Goal: Task Accomplishment & Management: Complete application form

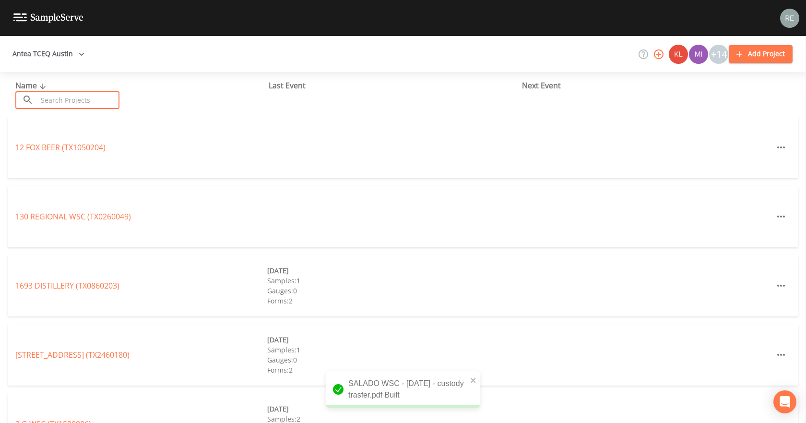
click at [67, 98] on input "text" at bounding box center [78, 100] width 82 height 18
click at [81, 99] on input "text" at bounding box center [78, 100] width 82 height 18
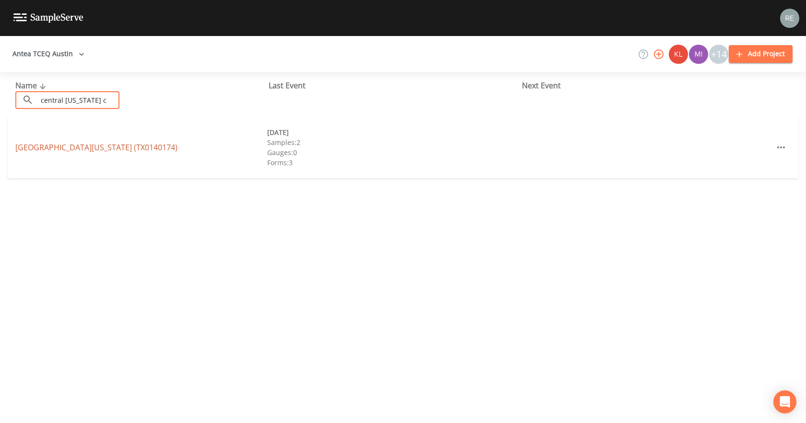
type input "central [US_STATE] c"
click at [58, 149] on link "[GEOGRAPHIC_DATA][US_STATE] ([GEOGRAPHIC_DATA])" at bounding box center [96, 147] width 162 height 11
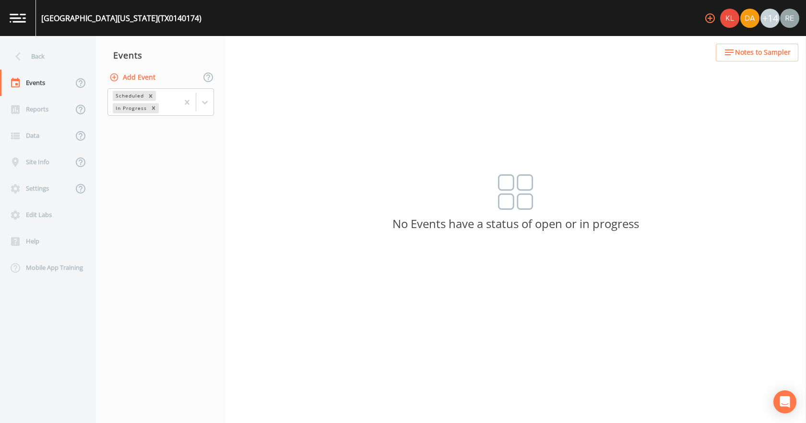
click at [148, 74] on button "Add Event" at bounding box center [134, 78] width 52 height 18
type input "[DATE]"
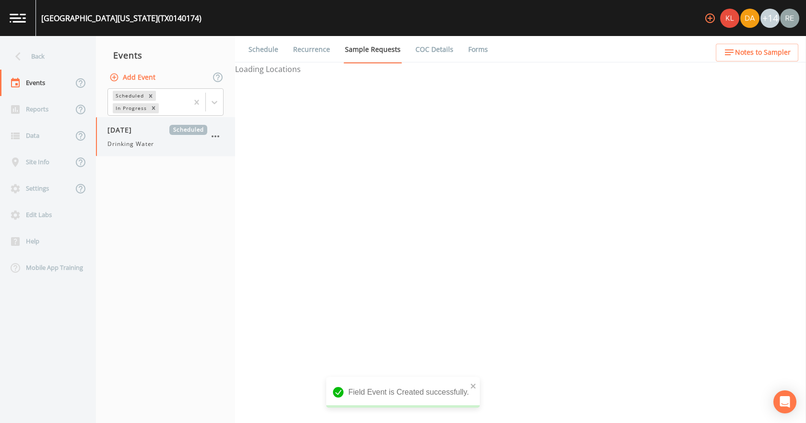
click at [139, 132] on span "[DATE]" at bounding box center [123, 130] width 31 height 10
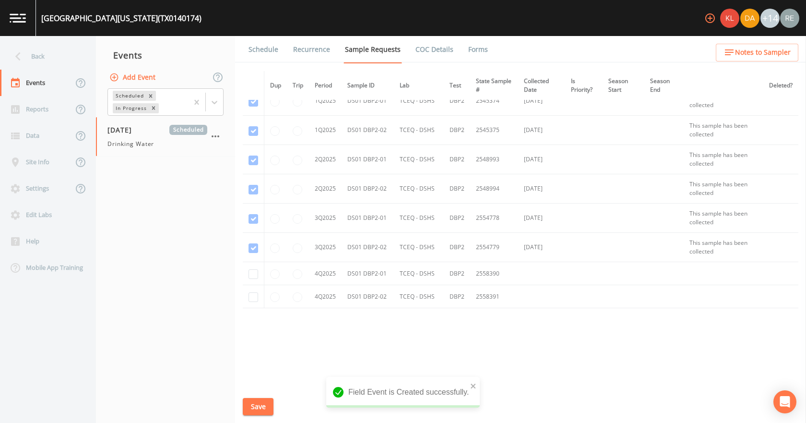
scroll to position [337, 0]
click at [258, 272] on input "checkbox" at bounding box center [254, 274] width 10 height 10
checkbox input "true"
click at [256, 295] on input "checkbox" at bounding box center [254, 297] width 10 height 10
checkbox input "true"
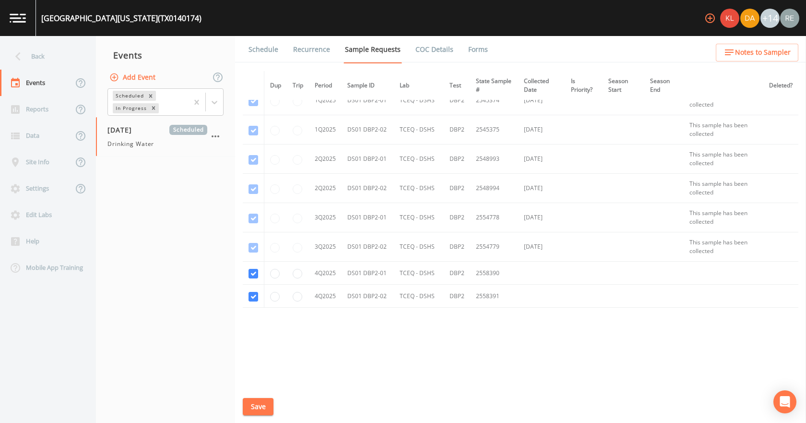
click at [262, 400] on button "Save" at bounding box center [258, 407] width 31 height 18
click at [269, 44] on link "Schedule" at bounding box center [263, 49] width 33 height 27
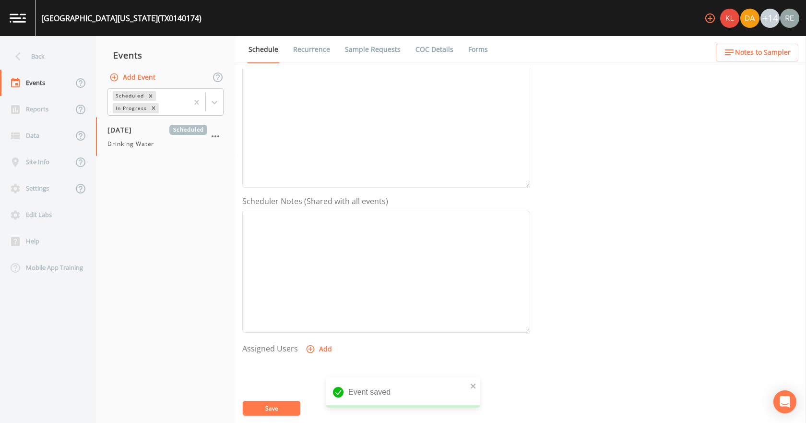
scroll to position [240, 0]
click at [326, 252] on button "Add" at bounding box center [320, 251] width 32 height 18
select select "cda467bf-2385-465e-b0d0-2ef008f7967e"
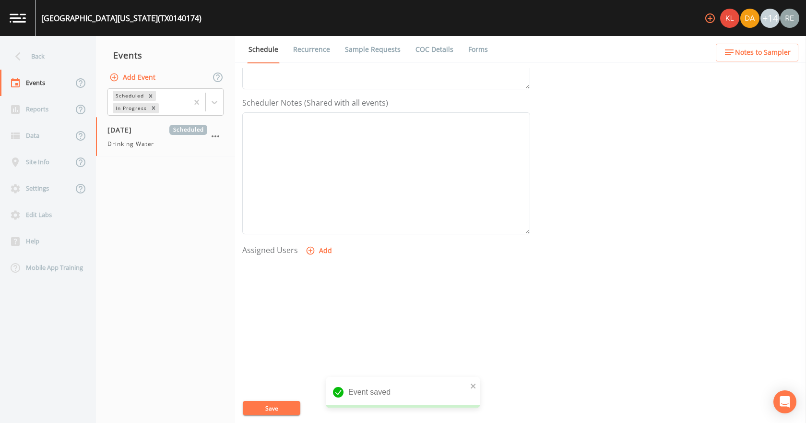
select select
click at [270, 414] on button "Save" at bounding box center [272, 408] width 58 height 14
click at [72, 51] on div "Back" at bounding box center [43, 56] width 86 height 26
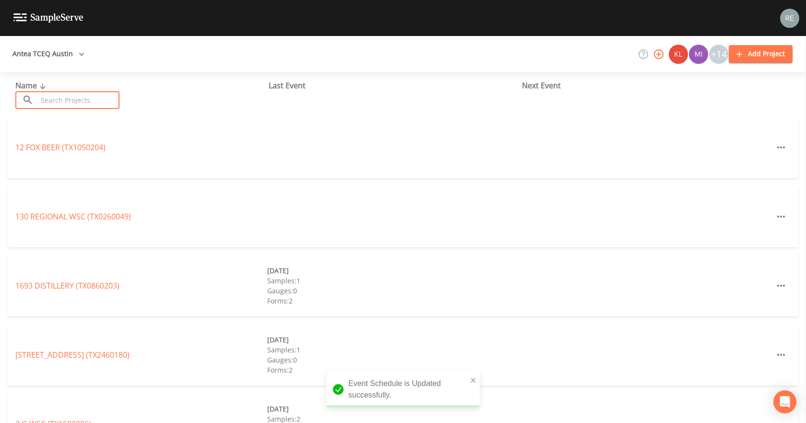
click at [77, 103] on input "text" at bounding box center [78, 100] width 82 height 18
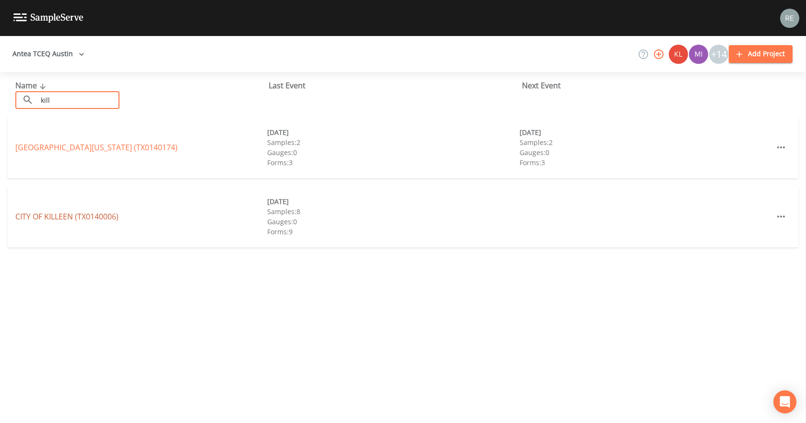
type input "kill"
click at [72, 215] on link "CITY OF [GEOGRAPHIC_DATA] (TX0140006)" at bounding box center [66, 216] width 103 height 11
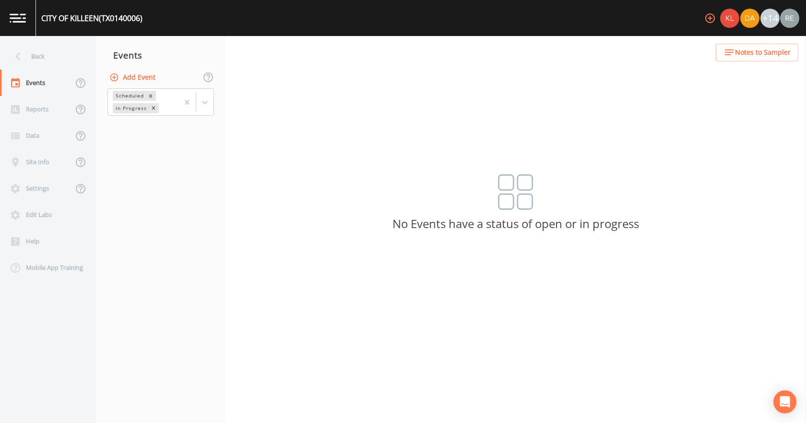
click at [146, 75] on button "Add Event" at bounding box center [134, 78] width 52 height 18
type input "[DATE]"
drag, startPoint x: 411, startPoint y: 312, endPoint x: 403, endPoint y: 304, distance: 10.9
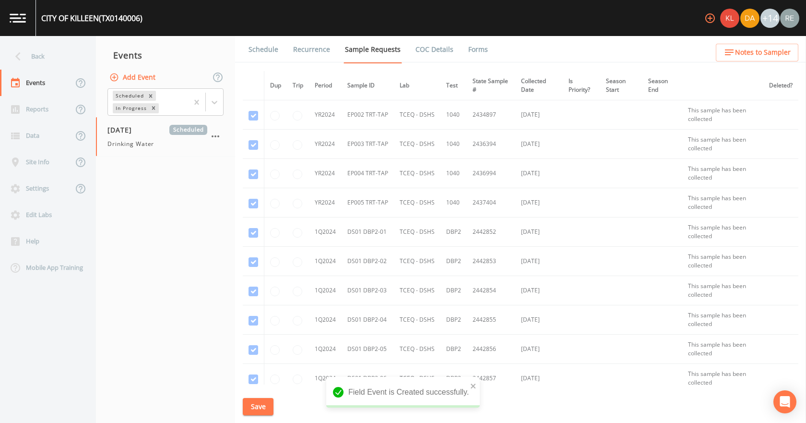
click at [128, 142] on span "Drinking Water" at bounding box center [131, 144] width 47 height 9
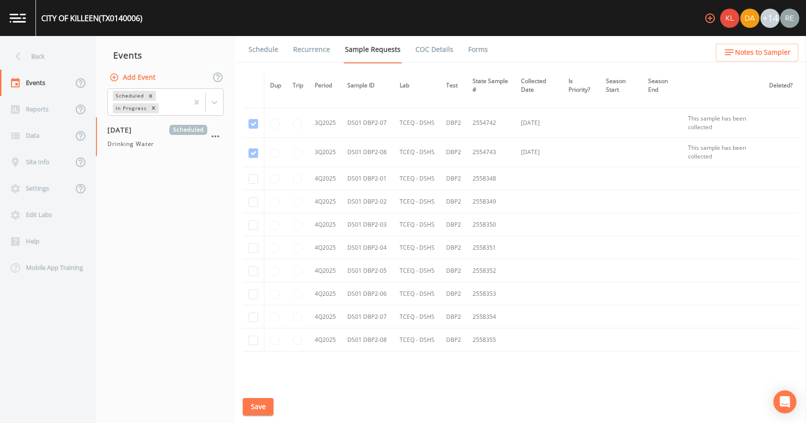
scroll to position [1824, 0]
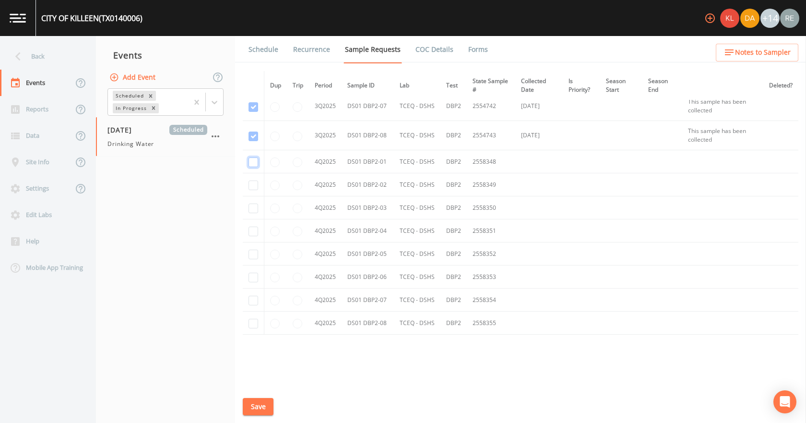
click at [252, 163] on input "checkbox" at bounding box center [254, 162] width 10 height 10
checkbox input "true"
click at [255, 183] on input "checkbox" at bounding box center [254, 185] width 10 height 10
checkbox input "true"
click at [254, 210] on input "checkbox" at bounding box center [254, 209] width 10 height 10
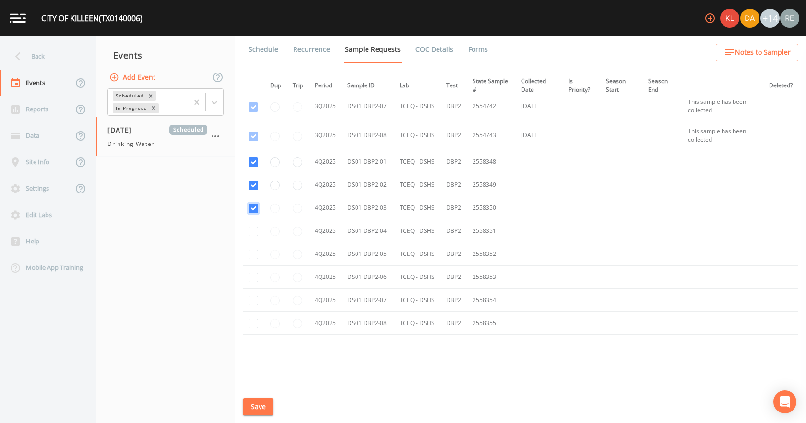
checkbox input "true"
click at [253, 226] on td at bounding box center [254, 230] width 22 height 23
click at [253, 228] on input "checkbox" at bounding box center [254, 232] width 10 height 10
checkbox input "true"
drag, startPoint x: 254, startPoint y: 255, endPoint x: 255, endPoint y: 260, distance: 4.9
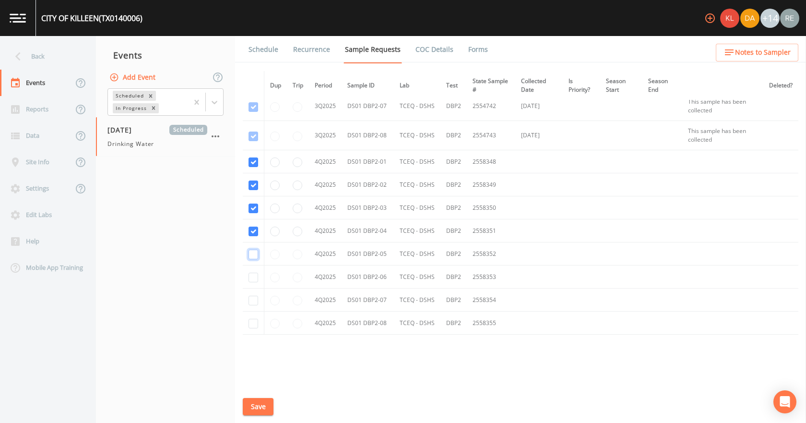
click at [253, 255] on input "checkbox" at bounding box center [254, 255] width 10 height 10
checkbox input "true"
click at [255, 279] on input "checkbox" at bounding box center [254, 278] width 10 height 10
checkbox input "true"
drag, startPoint x: 253, startPoint y: 299, endPoint x: 252, endPoint y: 304, distance: 5.4
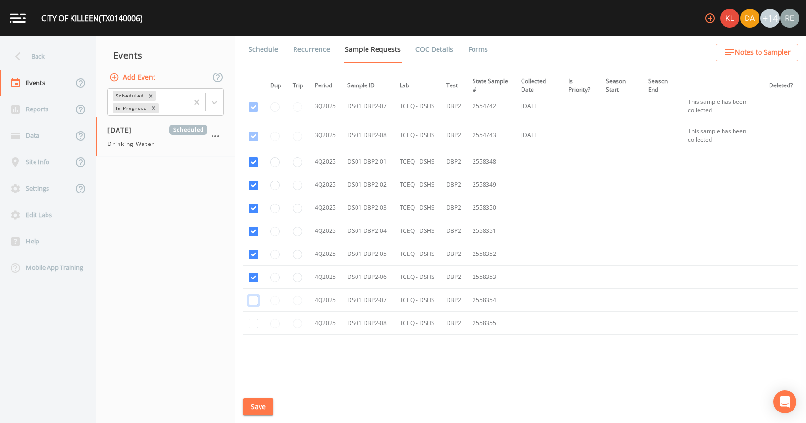
click at [252, 300] on input "checkbox" at bounding box center [254, 301] width 10 height 10
checkbox input "true"
click at [253, 320] on input "checkbox" at bounding box center [254, 324] width 10 height 10
checkbox input "true"
click at [264, 409] on button "Save" at bounding box center [258, 407] width 31 height 18
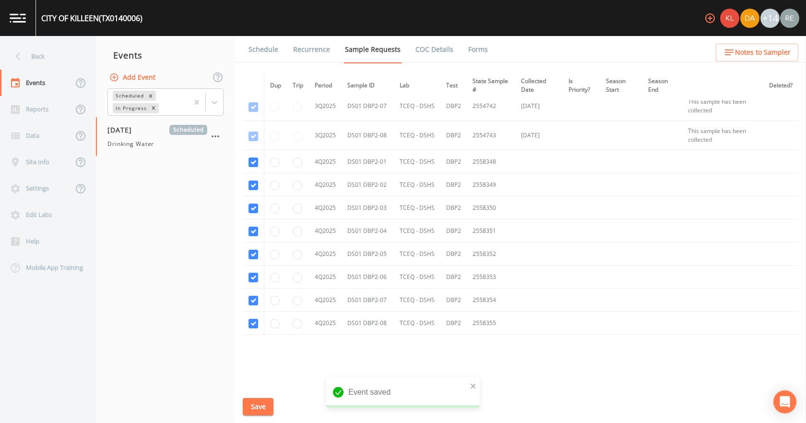
click at [262, 51] on link "Schedule" at bounding box center [263, 49] width 33 height 27
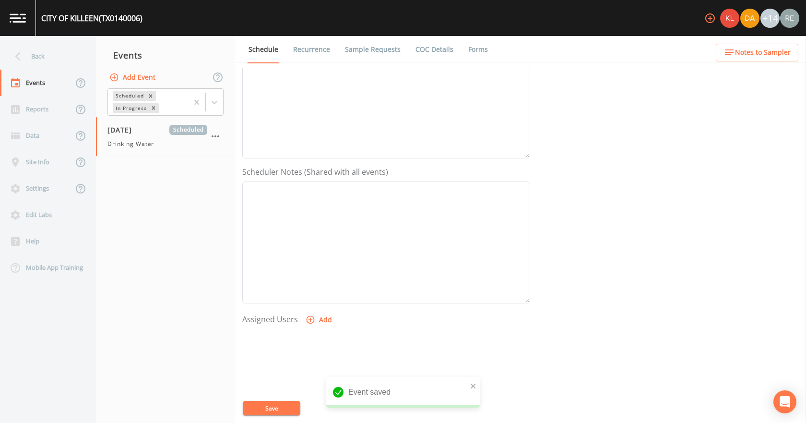
scroll to position [254, 0]
click at [318, 240] on button "Add" at bounding box center [320, 237] width 32 height 18
select select "cda467bf-2385-465e-b0d0-2ef008f7967e"
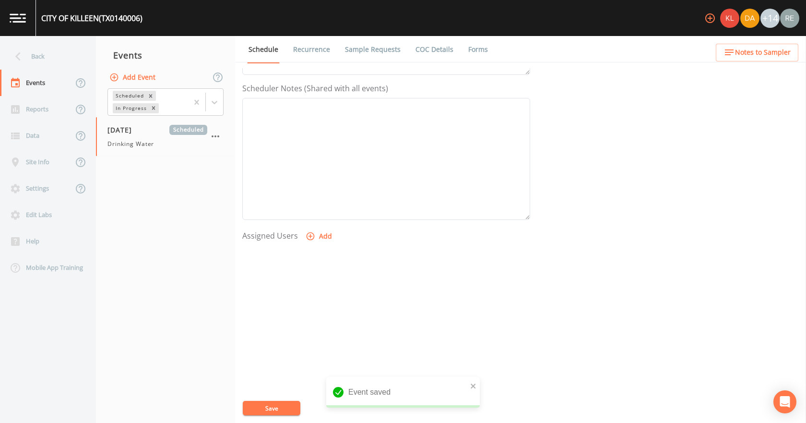
select select
click at [287, 405] on button "Save" at bounding box center [272, 408] width 58 height 14
click at [20, 56] on icon at bounding box center [18, 56] width 17 height 17
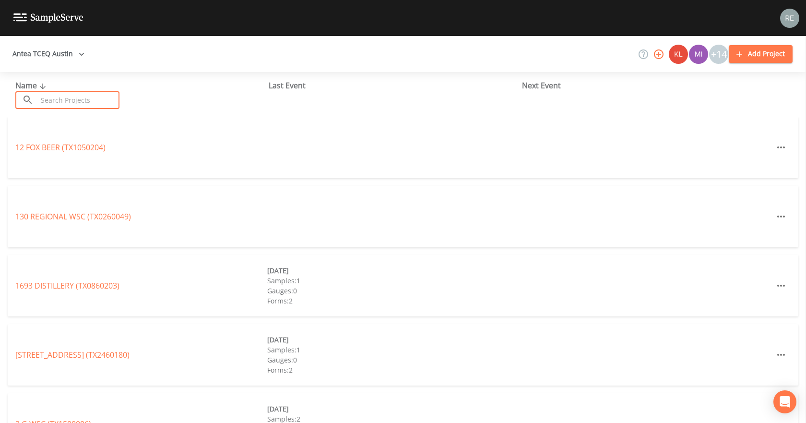
click at [83, 99] on input "text" at bounding box center [78, 100] width 82 height 18
click at [162, 71] on div "Antea TCEQ Austin +14 Add Project" at bounding box center [403, 54] width 806 height 36
click at [91, 103] on input "text" at bounding box center [78, 100] width 82 height 18
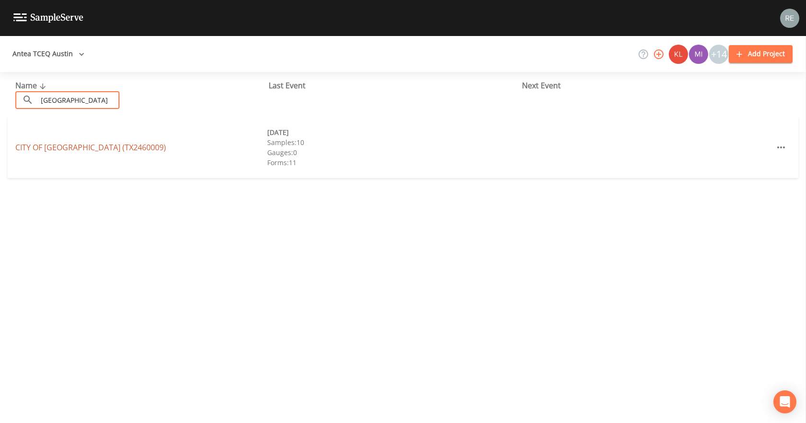
type input "[GEOGRAPHIC_DATA]"
click at [50, 150] on link "[GEOGRAPHIC_DATA] (TX2460009)" at bounding box center [90, 147] width 151 height 11
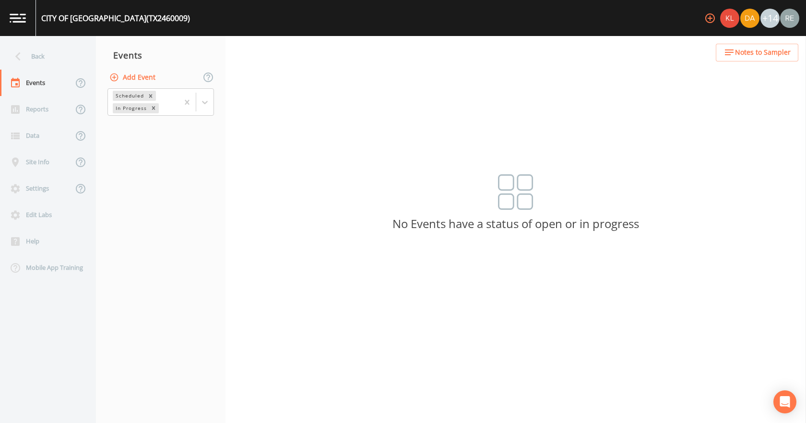
click at [138, 75] on button "Add Event" at bounding box center [134, 78] width 52 height 18
type input "[DATE]"
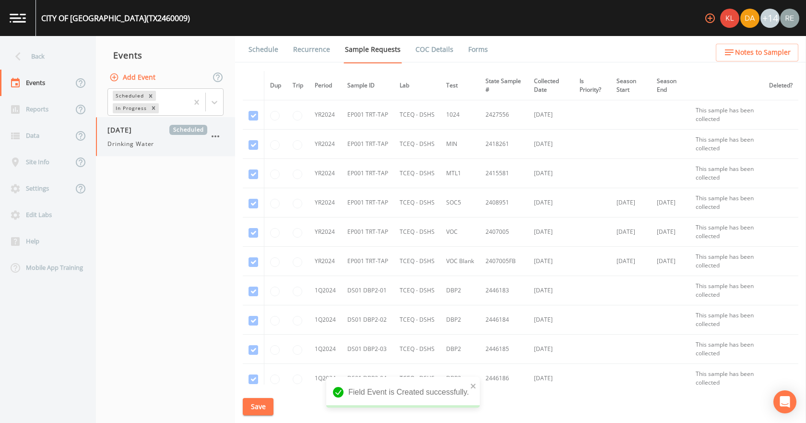
click at [128, 137] on div "[DATE] Scheduled Drinking Water" at bounding box center [158, 137] width 100 height 24
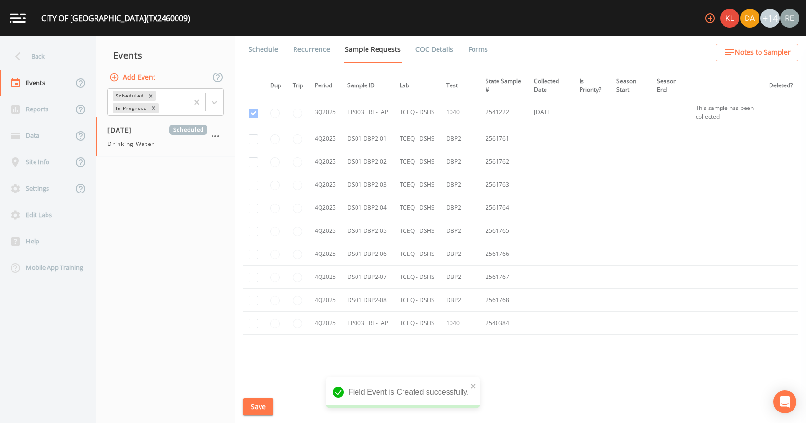
scroll to position [2265, 0]
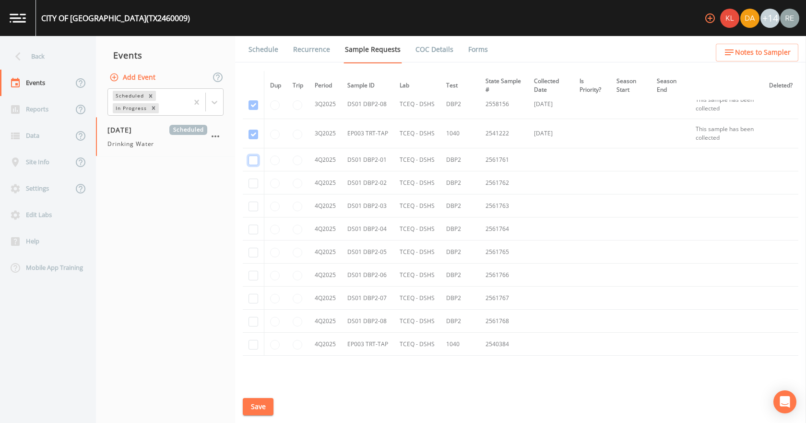
click at [256, 158] on input "checkbox" at bounding box center [254, 161] width 10 height 10
checkbox input "true"
click at [251, 183] on input "checkbox" at bounding box center [254, 184] width 10 height 10
checkbox input "true"
click at [253, 204] on input "checkbox" at bounding box center [254, 207] width 10 height 10
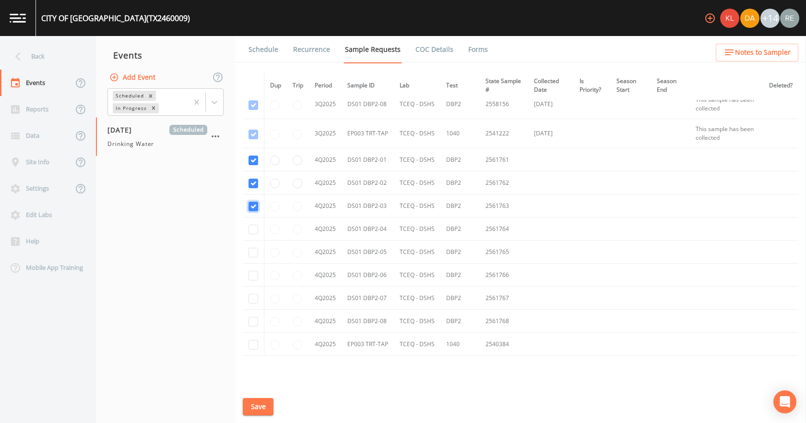
checkbox input "true"
click at [253, 233] on input "checkbox" at bounding box center [254, 230] width 10 height 10
checkbox input "true"
click at [254, 247] on td at bounding box center [254, 251] width 22 height 23
click at [254, 254] on input "checkbox" at bounding box center [254, 253] width 10 height 10
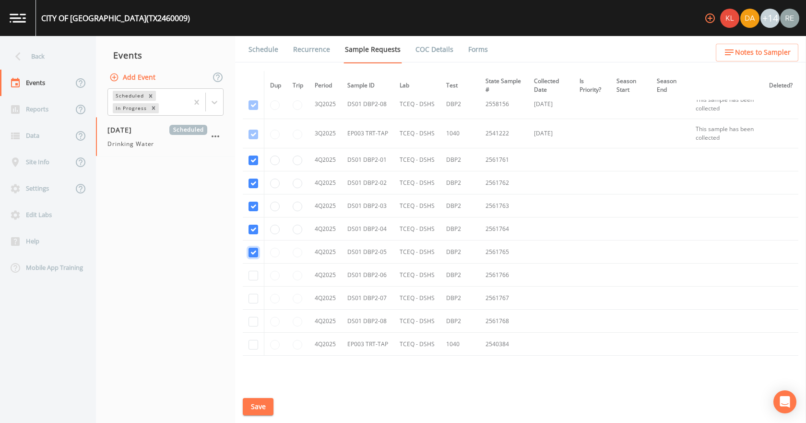
checkbox input "true"
click at [255, 273] on input "checkbox" at bounding box center [254, 276] width 10 height 10
checkbox input "true"
click at [251, 298] on input "checkbox" at bounding box center [254, 299] width 10 height 10
checkbox input "true"
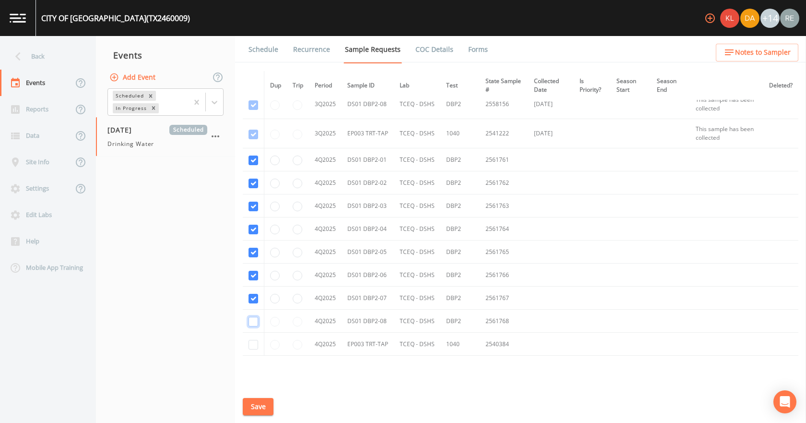
click at [253, 321] on input "checkbox" at bounding box center [254, 322] width 10 height 10
checkbox input "true"
click at [251, 340] on input "checkbox" at bounding box center [254, 345] width 10 height 10
checkbox input "true"
click at [263, 408] on button "Save" at bounding box center [258, 407] width 31 height 18
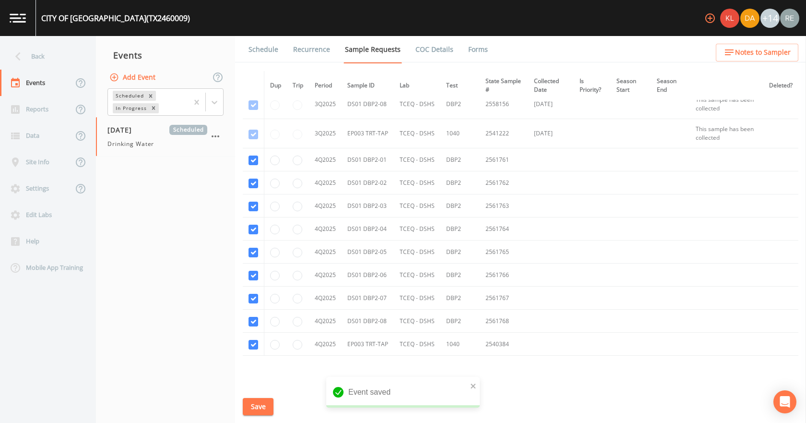
click at [266, 49] on link "Schedule" at bounding box center [263, 49] width 33 height 27
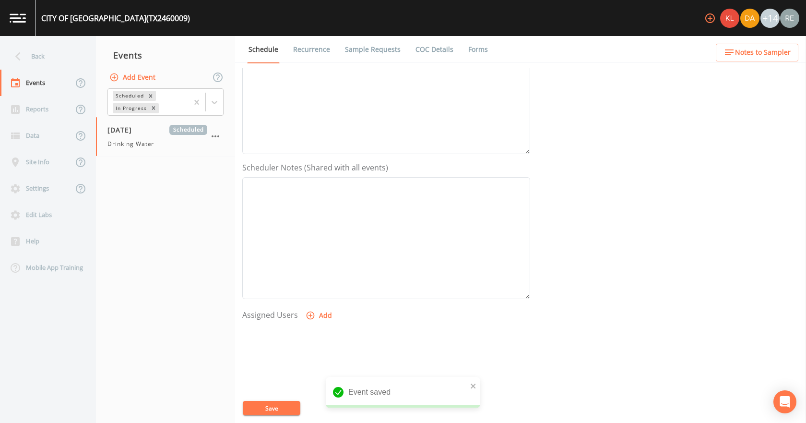
scroll to position [254, 0]
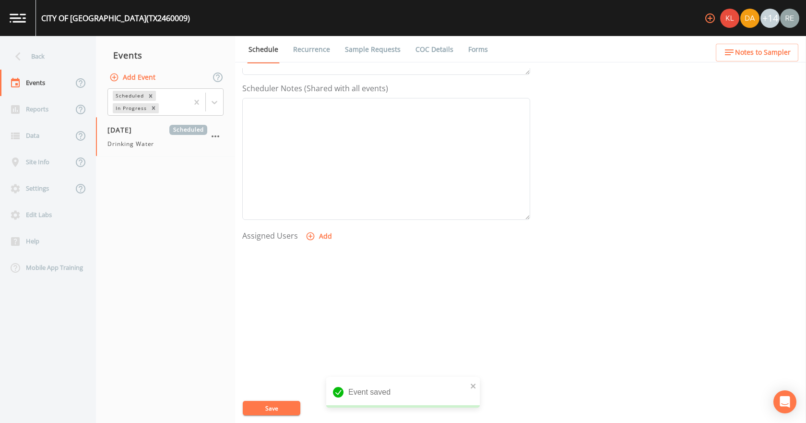
click at [315, 236] on button "Add" at bounding box center [320, 237] width 32 height 18
select select "cda467bf-2385-465e-b0d0-2ef008f7967e"
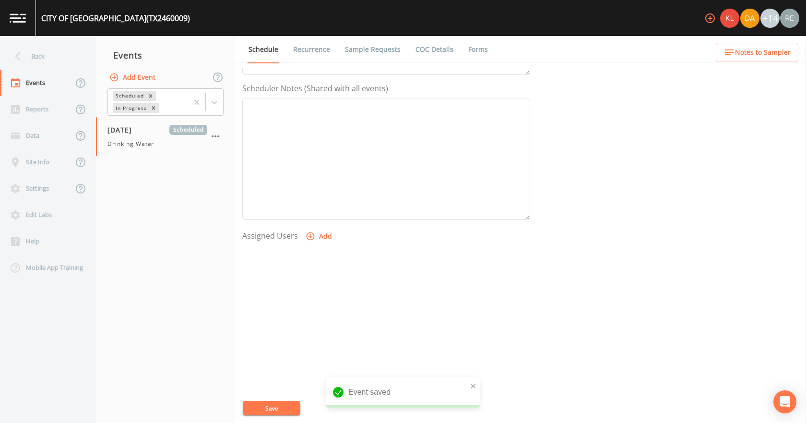
select select
click at [254, 405] on button "Save" at bounding box center [272, 408] width 58 height 14
click at [73, 64] on div "Back" at bounding box center [43, 56] width 86 height 26
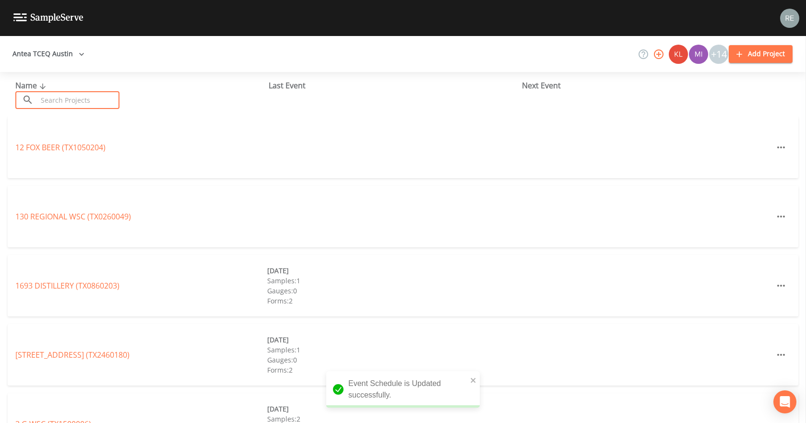
click at [83, 96] on input "text" at bounding box center [78, 100] width 82 height 18
click at [87, 102] on input "text" at bounding box center [78, 100] width 82 height 18
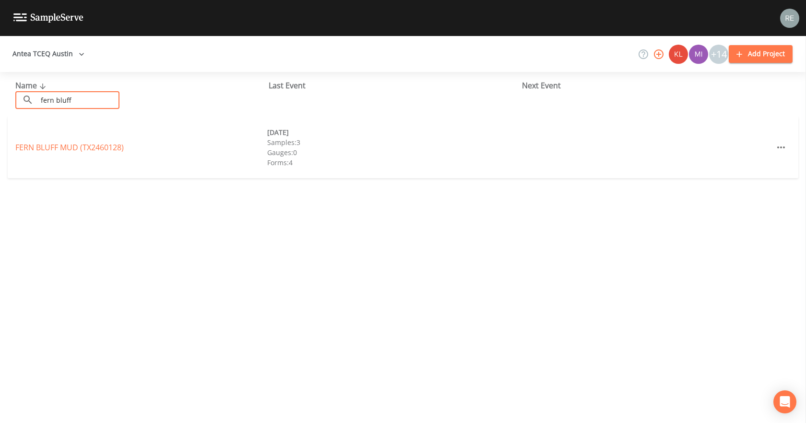
type input "fern bluff"
click at [57, 143] on link "[GEOGRAPHIC_DATA] (TX2460128)" at bounding box center [69, 147] width 108 height 11
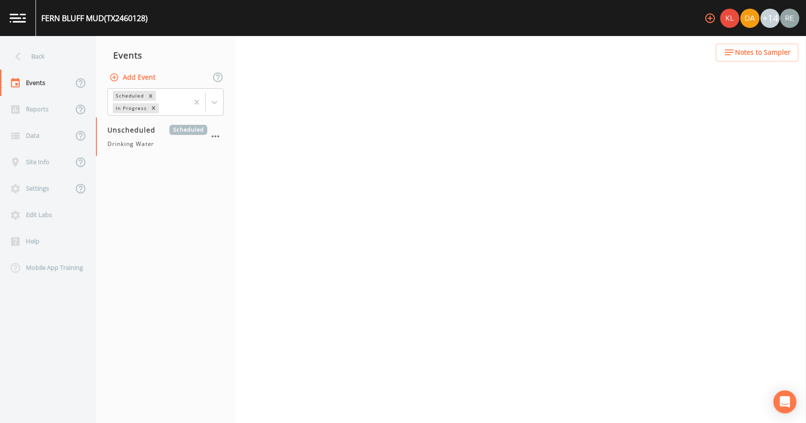
click at [145, 76] on button "Add Event" at bounding box center [134, 78] width 52 height 18
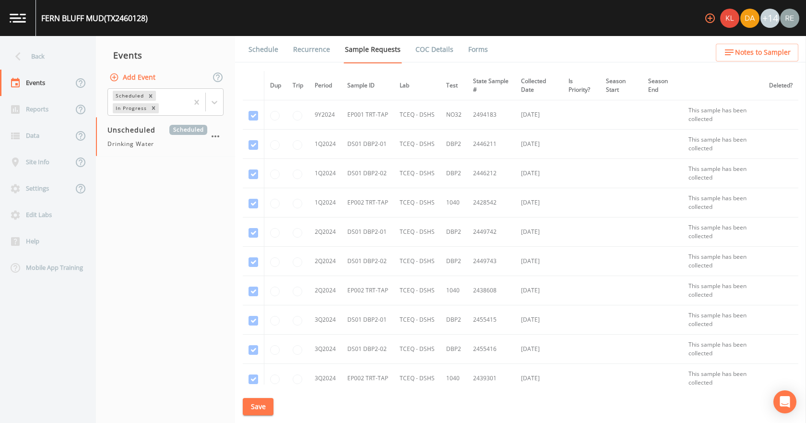
click at [213, 134] on icon "button" at bounding box center [216, 137] width 12 height 12
click at [169, 422] on div at bounding box center [403, 423] width 806 height 0
click at [136, 78] on button "Add Event" at bounding box center [134, 78] width 52 height 18
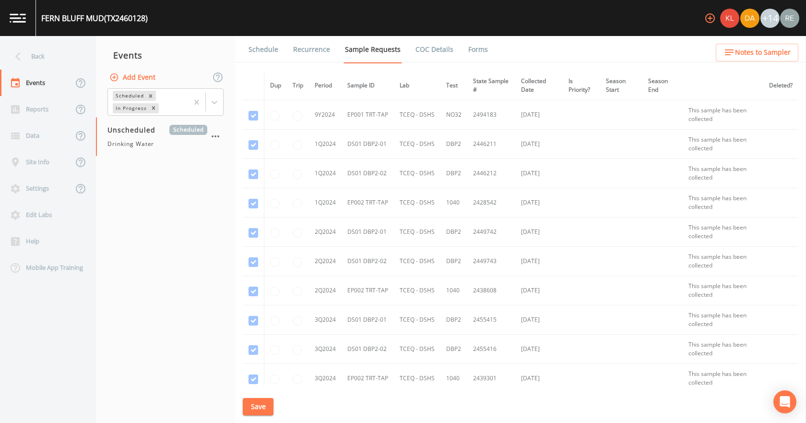
type input "[DATE]"
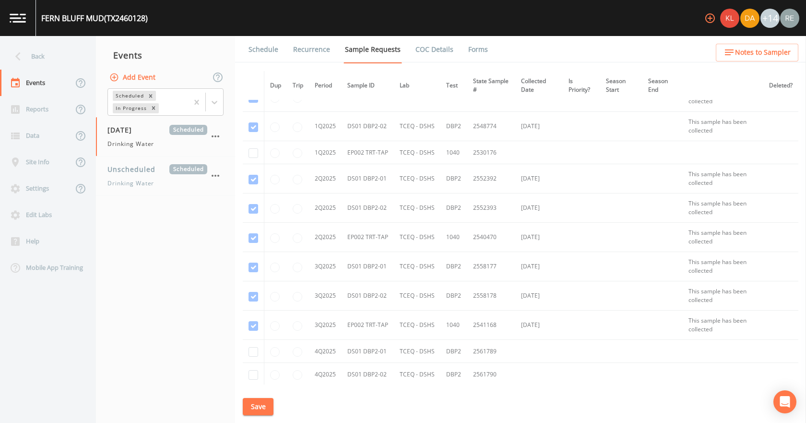
scroll to position [528, 0]
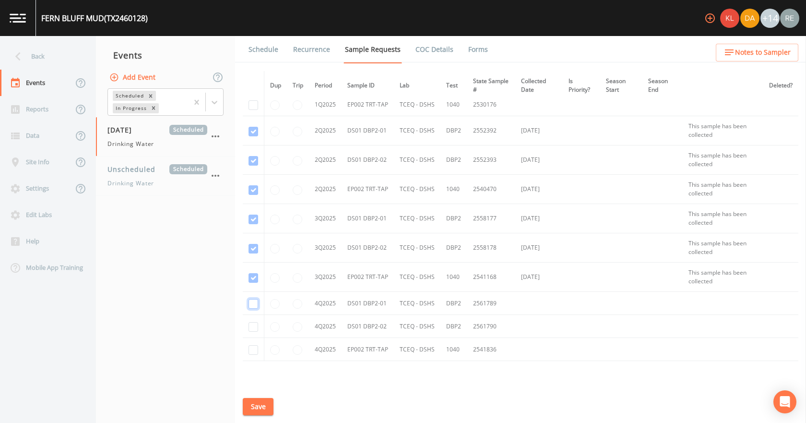
click at [254, 304] on input "checkbox" at bounding box center [254, 304] width 10 height 10
checkbox input "true"
click at [254, 329] on input "checkbox" at bounding box center [254, 327] width 10 height 10
checkbox input "true"
click at [253, 348] on input "checkbox" at bounding box center [254, 350] width 10 height 10
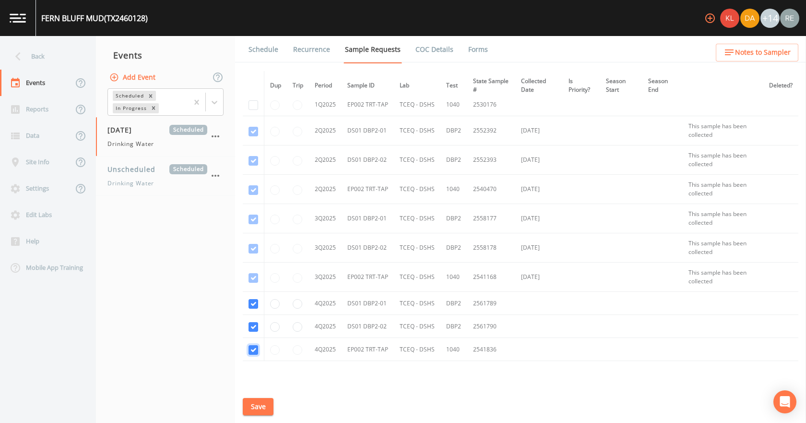
checkbox input "true"
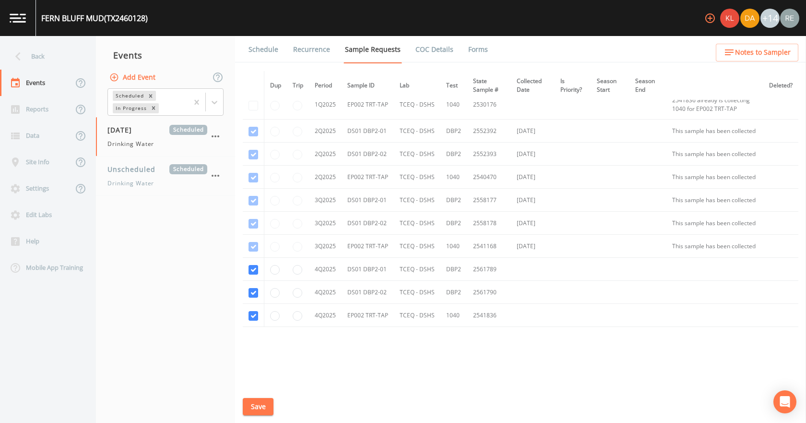
click at [261, 404] on button "Save" at bounding box center [258, 407] width 31 height 18
click at [271, 48] on link "Schedule" at bounding box center [263, 49] width 33 height 27
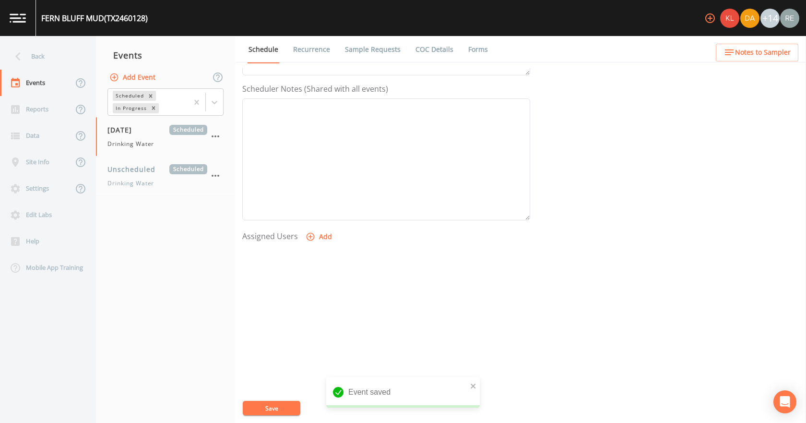
scroll to position [254, 0]
click at [326, 234] on button "Add" at bounding box center [320, 237] width 32 height 18
drag, startPoint x: 384, startPoint y: 214, endPoint x: 384, endPoint y: 201, distance: 12.5
select select "cda467bf-2385-465e-b0d0-2ef008f7967e"
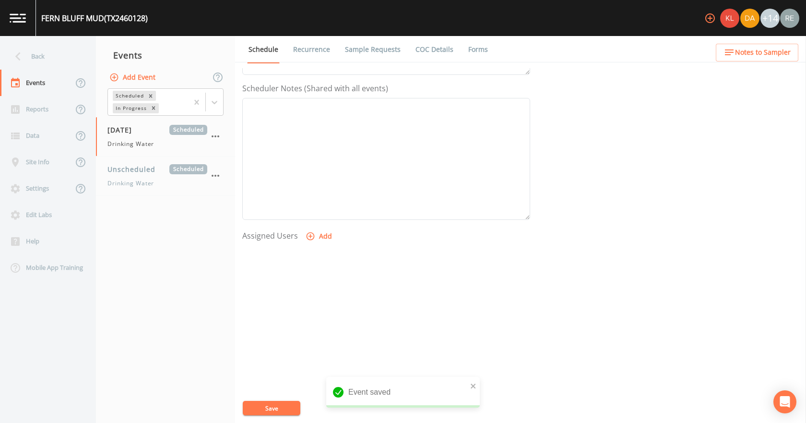
select select
click at [292, 403] on button "Save" at bounding box center [272, 408] width 58 height 14
click at [61, 52] on div "Back" at bounding box center [43, 56] width 86 height 26
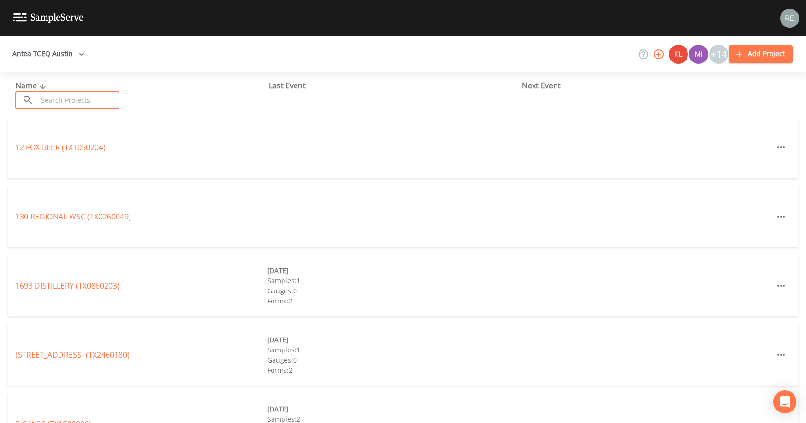
click at [53, 98] on input "text" at bounding box center [78, 100] width 82 height 18
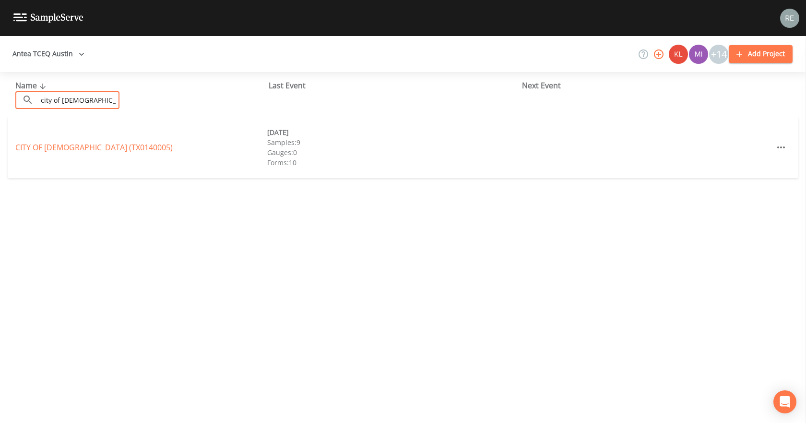
drag, startPoint x: 102, startPoint y: 98, endPoint x: 36, endPoint y: 107, distance: 66.3
click at [36, 107] on div "​ city of temple ​" at bounding box center [67, 100] width 104 height 18
type input "city of [DEMOGRAPHIC_DATA]"
click at [53, 143] on link "[GEOGRAPHIC_DATA] (TX0140005)" at bounding box center [93, 147] width 157 height 11
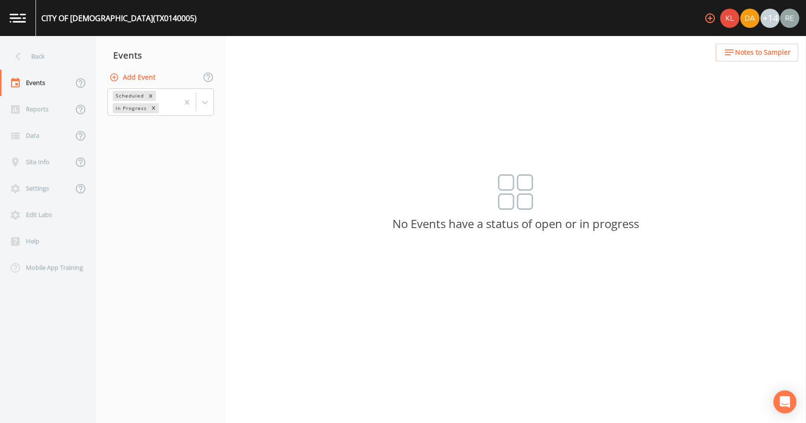
click at [158, 77] on div "Add Event" at bounding box center [161, 77] width 130 height 20
click at [153, 83] on button "Add Event" at bounding box center [134, 78] width 52 height 18
type input "[DATE]"
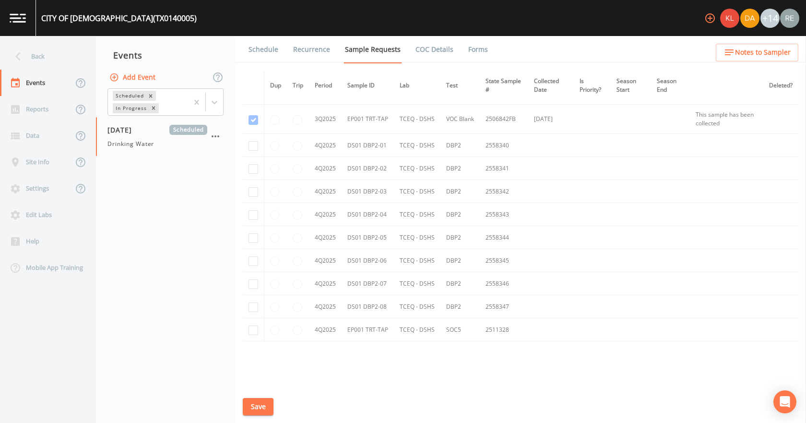
scroll to position [2382, 0]
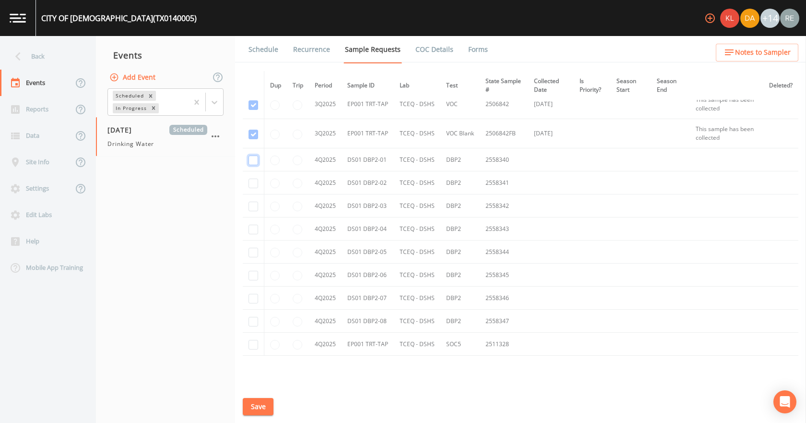
click at [253, 158] on input "checkbox" at bounding box center [254, 161] width 10 height 10
checkbox input "true"
click at [255, 181] on input "checkbox" at bounding box center [254, 184] width 10 height 10
checkbox input "true"
click at [255, 204] on input "checkbox" at bounding box center [254, 207] width 10 height 10
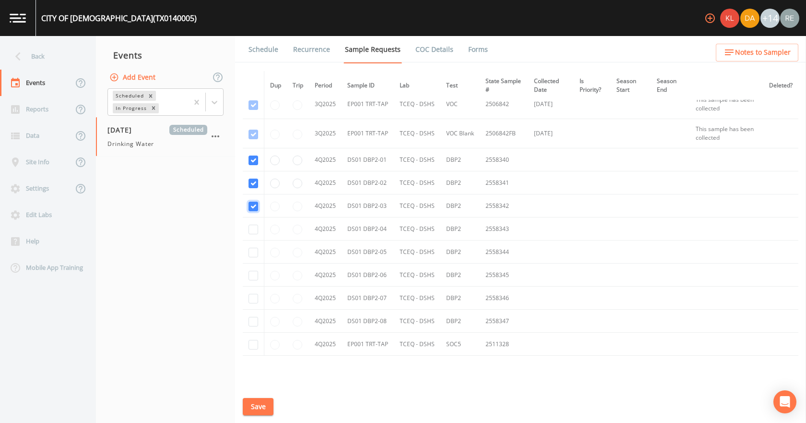
checkbox input "true"
click at [255, 227] on input "checkbox" at bounding box center [254, 230] width 10 height 10
checkbox input "true"
click at [255, 252] on input "checkbox" at bounding box center [254, 253] width 10 height 10
checkbox input "true"
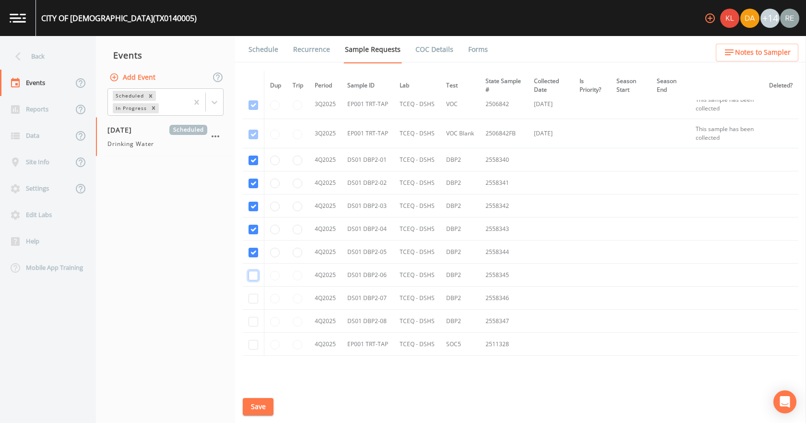
click at [255, 277] on input "checkbox" at bounding box center [254, 276] width 10 height 10
checkbox input "true"
click at [251, 297] on input "checkbox" at bounding box center [254, 299] width 10 height 10
checkbox input "true"
click at [251, 323] on input "checkbox" at bounding box center [254, 322] width 10 height 10
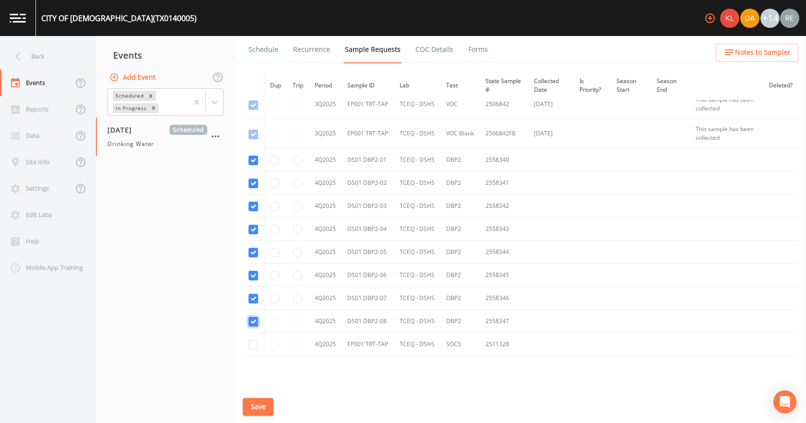
checkbox input "true"
click at [253, 346] on input "checkbox" at bounding box center [254, 345] width 10 height 10
checkbox input "true"
click at [300, 345] on input "radio" at bounding box center [298, 345] width 10 height 10
radio input "true"
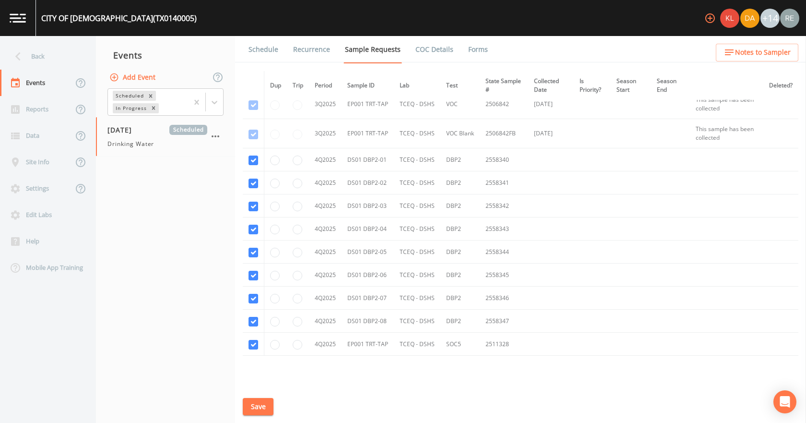
click at [267, 402] on button "Save" at bounding box center [258, 407] width 31 height 18
click at [272, 50] on link "Schedule" at bounding box center [263, 49] width 33 height 27
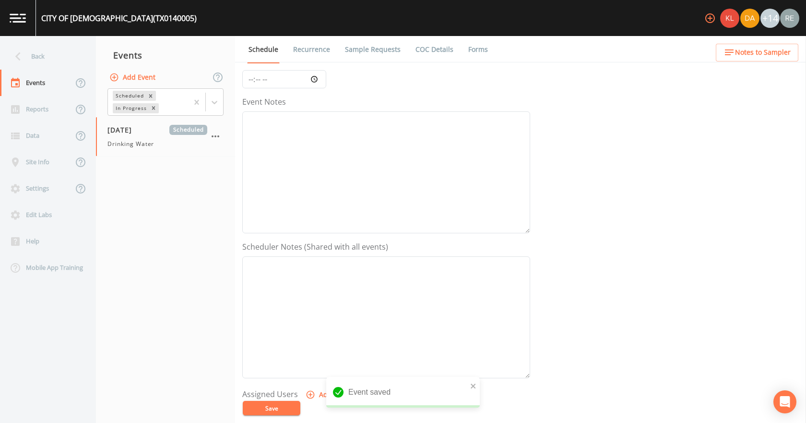
scroll to position [240, 0]
click at [328, 252] on button "Add" at bounding box center [320, 251] width 32 height 18
drag, startPoint x: 367, startPoint y: 213, endPoint x: 370, endPoint y: 202, distance: 11.5
select select "cda467bf-2385-465e-b0d0-2ef008f7967e"
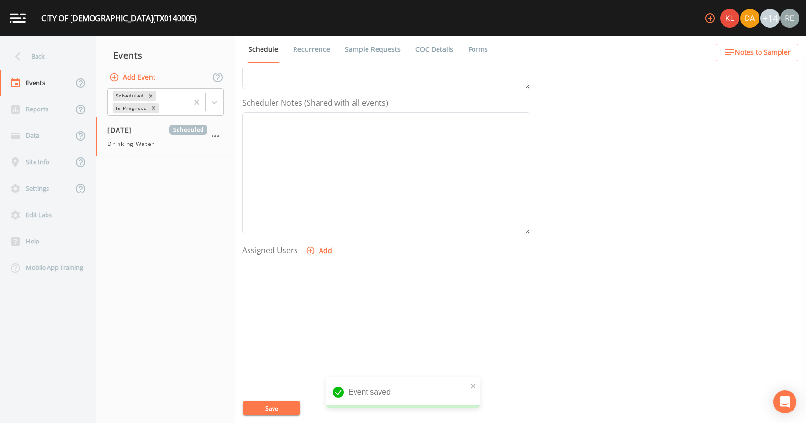
select select
click at [283, 404] on button "Save" at bounding box center [272, 408] width 58 height 14
click at [253, 413] on button "Save" at bounding box center [272, 408] width 58 height 14
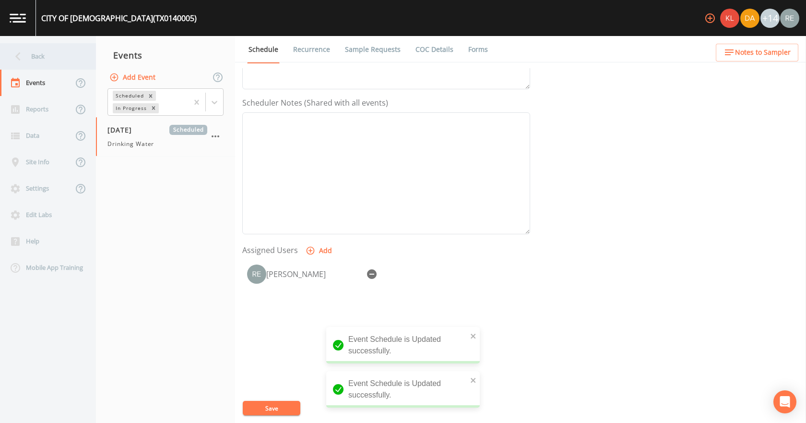
click at [48, 50] on div "Back" at bounding box center [43, 56] width 86 height 26
